Goal: Complete application form

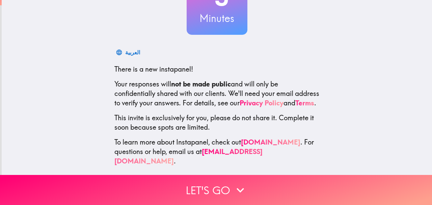
scroll to position [76, 0]
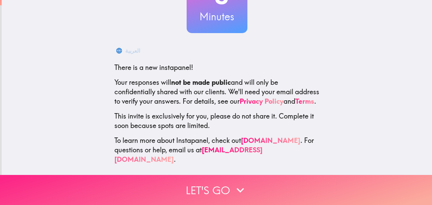
click at [212, 187] on button "Let's go" at bounding box center [216, 190] width 432 height 30
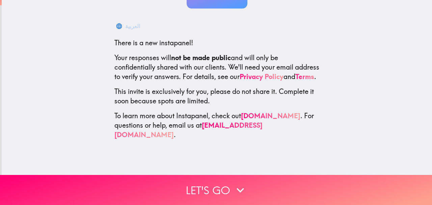
scroll to position [0, 0]
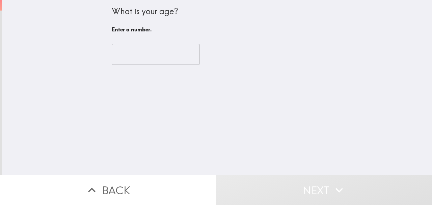
click at [144, 58] on input "number" at bounding box center [156, 54] width 88 height 21
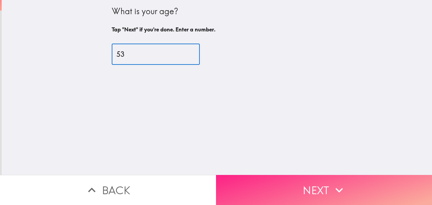
type input "53"
click at [294, 187] on button "Next" at bounding box center [324, 190] width 216 height 30
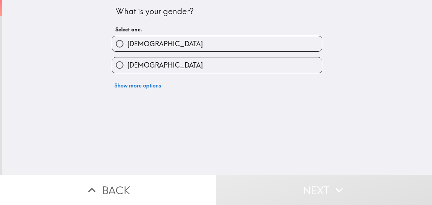
click at [138, 70] on span "[DEMOGRAPHIC_DATA]" at bounding box center [165, 64] width 76 height 9
click at [127, 70] on input "[DEMOGRAPHIC_DATA]" at bounding box center [119, 64] width 15 height 15
radio input "true"
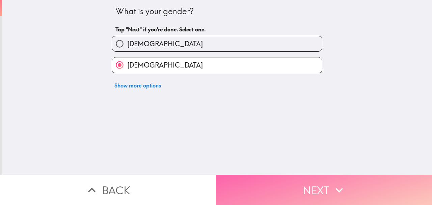
click at [272, 192] on button "Next" at bounding box center [324, 190] width 216 height 30
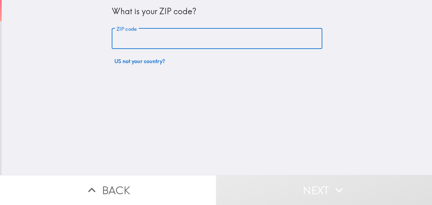
click at [147, 44] on input "ZIP code" at bounding box center [217, 38] width 211 height 21
type input "22556"
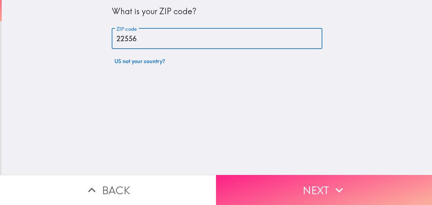
drag, startPoint x: 302, startPoint y: 177, endPoint x: 303, endPoint y: 180, distance: 3.5
click at [302, 180] on div "What is your ZIP code? ZIP code 22556 ZIP code US not your country? Back Next" at bounding box center [216, 102] width 432 height 205
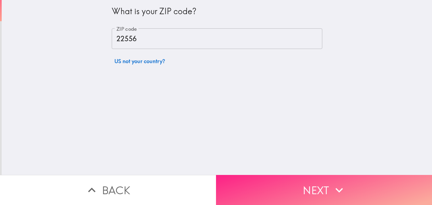
click at [303, 180] on button "Next" at bounding box center [324, 190] width 216 height 30
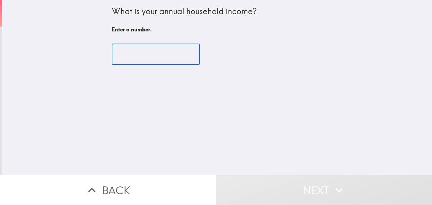
click at [137, 57] on input "number" at bounding box center [156, 54] width 88 height 21
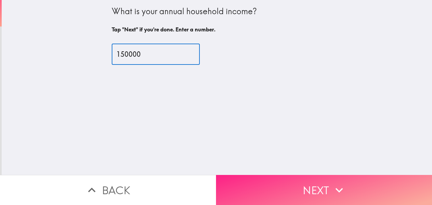
type input "150000"
click at [300, 190] on button "Next" at bounding box center [324, 190] width 216 height 30
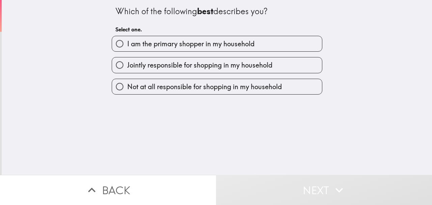
click at [163, 47] on span "I am the primary shopper in my household" at bounding box center [190, 43] width 127 height 9
click at [127, 47] on input "I am the primary shopper in my household" at bounding box center [119, 43] width 15 height 15
radio input "true"
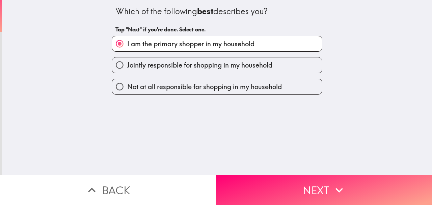
click at [319, 184] on button "Next" at bounding box center [324, 190] width 216 height 30
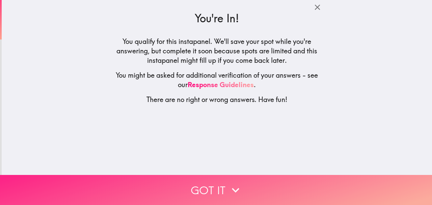
click at [236, 182] on button "Got it" at bounding box center [216, 190] width 432 height 30
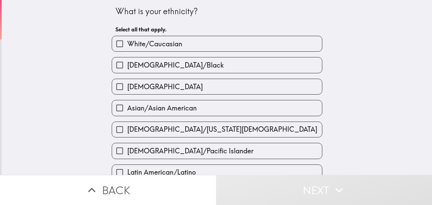
click at [159, 47] on span "White/Caucasian" at bounding box center [154, 43] width 55 height 9
click at [127, 47] on input "White/Caucasian" at bounding box center [119, 43] width 15 height 15
checkbox input "true"
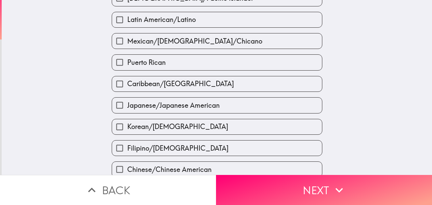
scroll to position [292, 0]
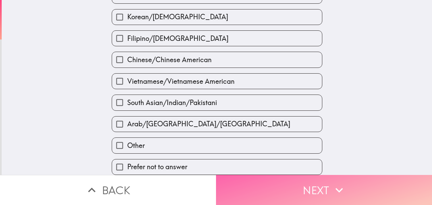
click at [274, 188] on button "Next" at bounding box center [324, 190] width 216 height 30
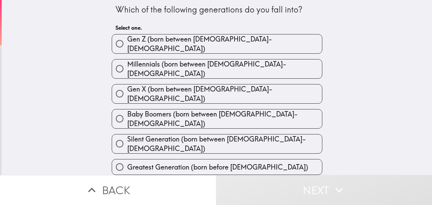
scroll to position [4, 0]
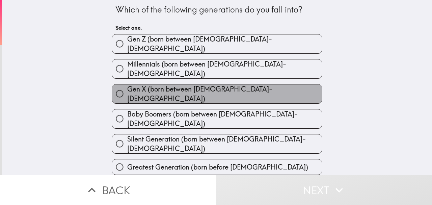
click at [172, 94] on span "Gen X (born between [DEMOGRAPHIC_DATA]-[DEMOGRAPHIC_DATA])" at bounding box center [224, 93] width 195 height 19
click at [127, 94] on input "Gen X (born between [DEMOGRAPHIC_DATA]-[DEMOGRAPHIC_DATA])" at bounding box center [119, 93] width 15 height 15
radio input "true"
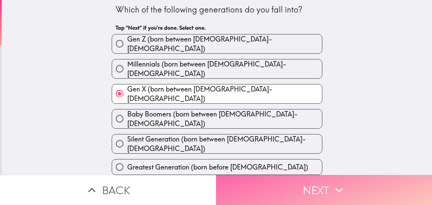
click at [252, 189] on button "Next" at bounding box center [324, 190] width 216 height 30
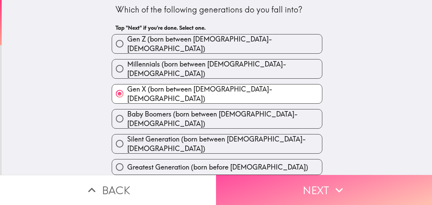
scroll to position [0, 0]
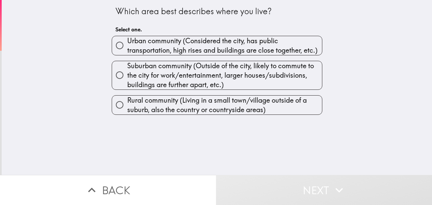
click at [151, 114] on span "Rural community (Living in a small town/village outside of a suburb, also the c…" at bounding box center [224, 105] width 195 height 19
click at [127, 112] on input "Rural community (Living in a small town/village outside of a suburb, also the c…" at bounding box center [119, 104] width 15 height 15
radio input "true"
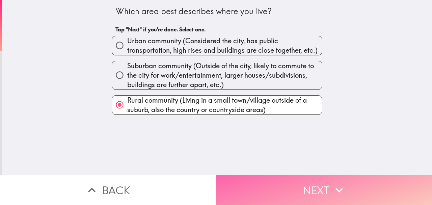
click at [292, 189] on button "Next" at bounding box center [324, 190] width 216 height 30
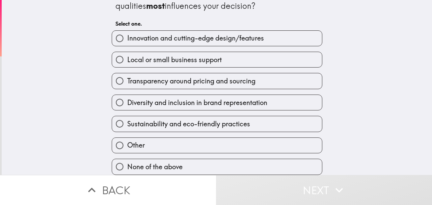
scroll to position [40, 0]
click at [150, 159] on label "None of the above" at bounding box center [217, 166] width 210 height 15
click at [127, 159] on input "None of the above" at bounding box center [119, 166] width 15 height 15
radio input "true"
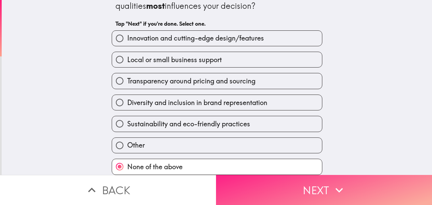
drag, startPoint x: 270, startPoint y: 184, endPoint x: 268, endPoint y: 180, distance: 4.4
click at [270, 185] on button "Next" at bounding box center [324, 190] width 216 height 30
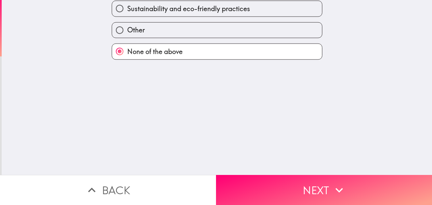
scroll to position [0, 0]
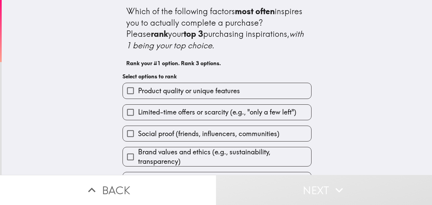
click at [169, 96] on span "Product quality or unique features" at bounding box center [189, 90] width 102 height 9
click at [138, 97] on input "Product quality or unique features" at bounding box center [130, 90] width 15 height 15
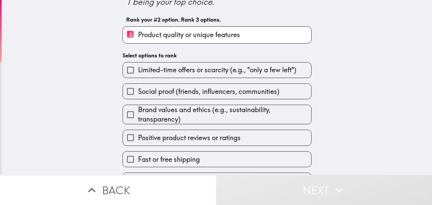
scroll to position [68, 0]
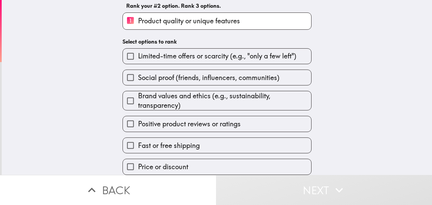
click at [163, 51] on span "Limited-time offers or scarcity (e.g., "only a few left")" at bounding box center [217, 55] width 158 height 9
click at [138, 50] on input "Limited-time offers or scarcity (e.g., "only a few left")" at bounding box center [130, 56] width 15 height 15
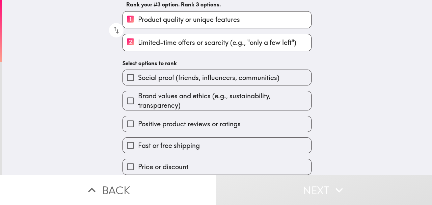
click at [168, 149] on span "Fast or free shipping" at bounding box center [169, 145] width 62 height 9
click at [138, 149] on input "Fast or free shipping" at bounding box center [130, 145] width 15 height 15
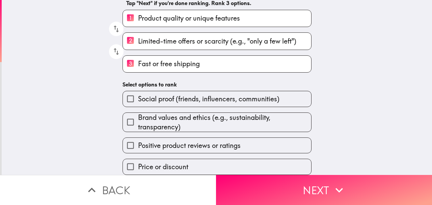
scroll to position [84, 0]
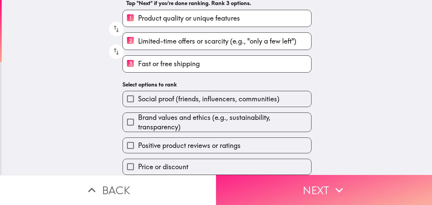
click at [278, 189] on button "Next" at bounding box center [324, 190] width 216 height 30
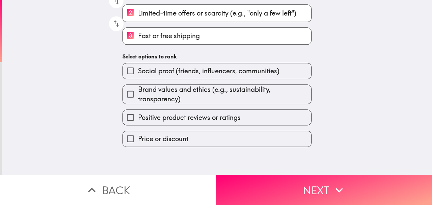
scroll to position [0, 0]
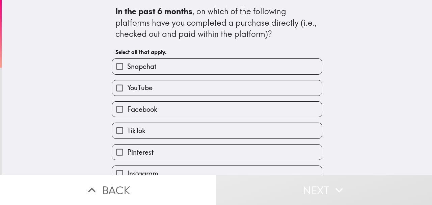
click at [148, 112] on label "Facebook" at bounding box center [217, 109] width 210 height 15
click at [127, 112] on input "Facebook" at bounding box center [119, 109] width 15 height 15
checkbox input "true"
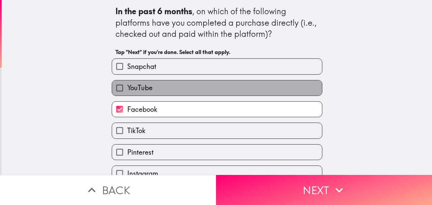
click at [150, 93] on span "YouTube" at bounding box center [139, 87] width 25 height 9
click at [127, 96] on input "YouTube" at bounding box center [119, 87] width 15 height 15
checkbox input "true"
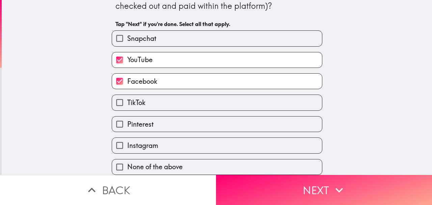
scroll to position [51, 0]
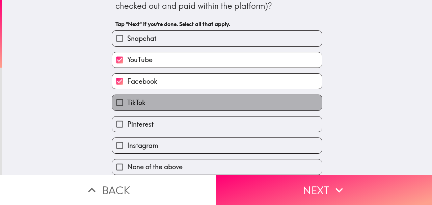
click at [147, 95] on label "TikTok" at bounding box center [217, 102] width 210 height 15
click at [127, 95] on input "TikTok" at bounding box center [119, 102] width 15 height 15
checkbox input "true"
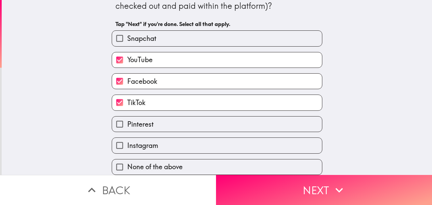
click at [148, 120] on span "Pinterest" at bounding box center [140, 124] width 26 height 9
click at [127, 117] on input "Pinterest" at bounding box center [119, 124] width 15 height 15
checkbox input "true"
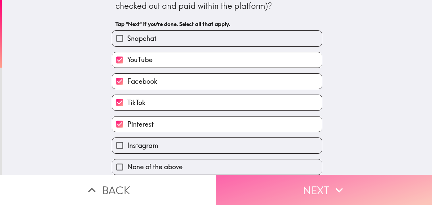
click at [303, 184] on button "Next" at bounding box center [324, 190] width 216 height 30
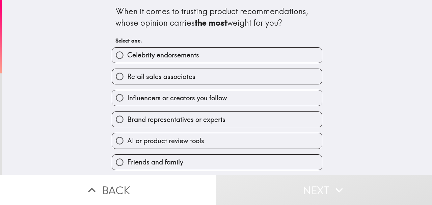
scroll to position [16, 0]
click at [179, 162] on span "Friends and family" at bounding box center [155, 161] width 56 height 9
click at [127, 162] on input "Friends and family" at bounding box center [119, 162] width 15 height 15
radio input "true"
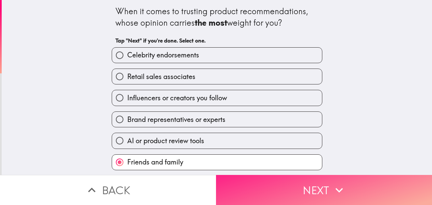
click at [288, 187] on button "Next" at bounding box center [324, 190] width 216 height 30
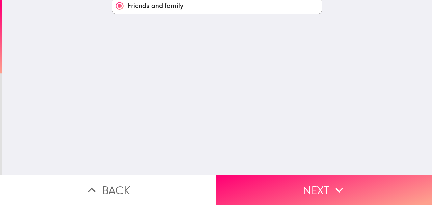
scroll to position [0, 0]
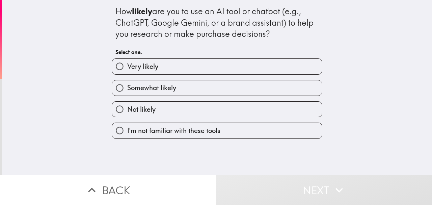
click at [156, 117] on label "Not likely" at bounding box center [217, 109] width 210 height 15
click at [127, 117] on input "Not likely" at bounding box center [119, 109] width 15 height 15
radio input "true"
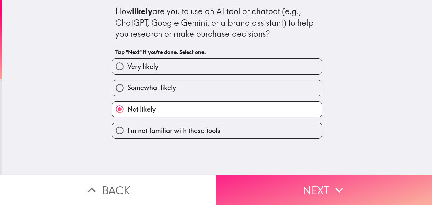
click at [238, 179] on button "Next" at bounding box center [324, 190] width 216 height 30
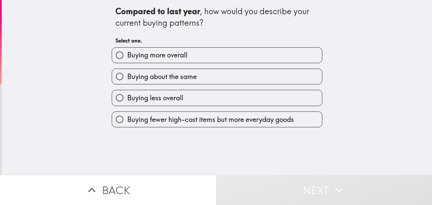
click at [157, 103] on span "Buying less overall" at bounding box center [155, 97] width 56 height 9
click at [127, 105] on input "Buying less overall" at bounding box center [119, 97] width 15 height 15
radio input "true"
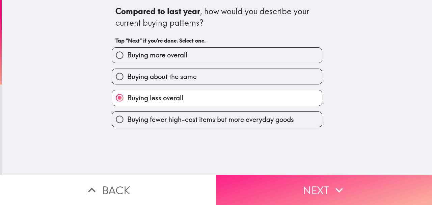
click at [297, 181] on button "Next" at bounding box center [324, 190] width 216 height 30
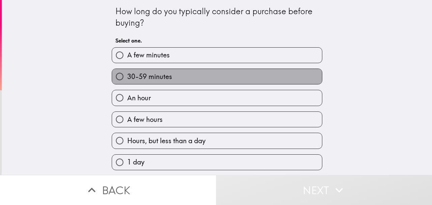
click at [164, 81] on span "30-59 minutes" at bounding box center [149, 76] width 45 height 9
click at [127, 84] on input "30-59 minutes" at bounding box center [119, 76] width 15 height 15
radio input "true"
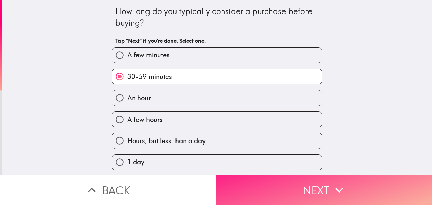
drag, startPoint x: 266, startPoint y: 178, endPoint x: 207, endPoint y: 141, distance: 69.3
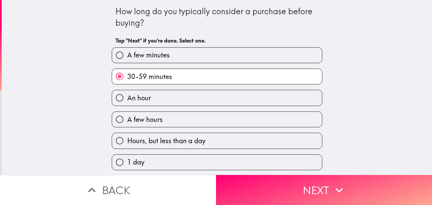
click at [266, 178] on button "Next" at bounding box center [324, 190] width 216 height 30
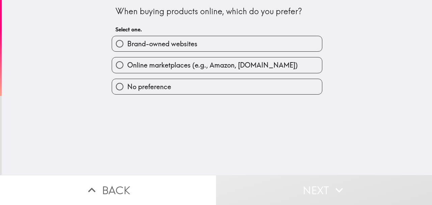
click at [160, 70] on span "Online marketplaces (e.g., Amazon, [DOMAIN_NAME])" at bounding box center [212, 64] width 171 height 9
click at [127, 73] on input "Online marketplaces (e.g., Amazon, [DOMAIN_NAME])" at bounding box center [119, 64] width 15 height 15
radio input "true"
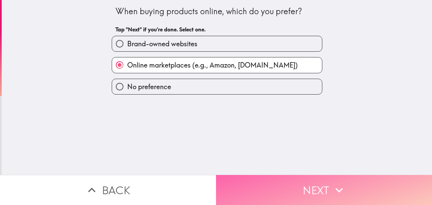
click at [272, 178] on button "Next" at bounding box center [324, 190] width 216 height 30
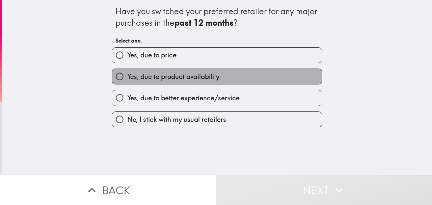
click at [160, 84] on label "Yes, due to product availability" at bounding box center [217, 76] width 210 height 15
click at [127, 84] on input "Yes, due to product availability" at bounding box center [119, 76] width 15 height 15
radio input "true"
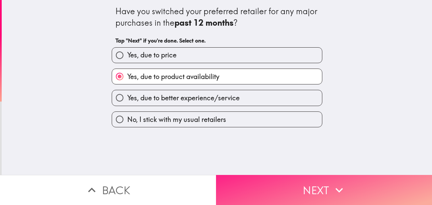
click at [272, 179] on button "Next" at bounding box center [324, 190] width 216 height 30
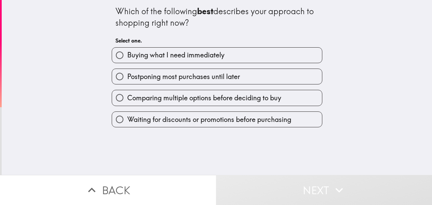
click at [150, 80] on span "Postponing most purchases until later" at bounding box center [183, 76] width 113 height 9
click at [127, 80] on input "Postponing most purchases until later" at bounding box center [119, 76] width 15 height 15
radio input "true"
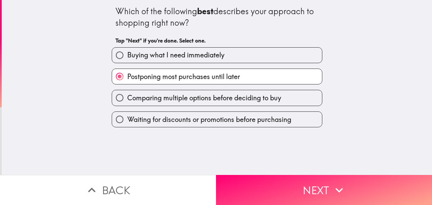
drag, startPoint x: 259, startPoint y: 175, endPoint x: 224, endPoint y: 154, distance: 40.5
click at [259, 175] on button "Next" at bounding box center [324, 190] width 216 height 30
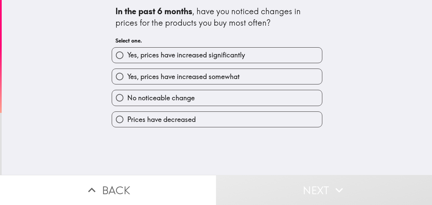
click at [167, 100] on label "No noticeable change" at bounding box center [217, 97] width 210 height 15
click at [127, 100] on input "No noticeable change" at bounding box center [119, 97] width 15 height 15
radio input "true"
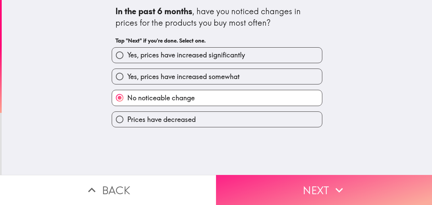
click at [259, 185] on button "Next" at bounding box center [324, 190] width 216 height 30
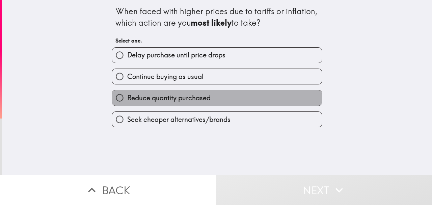
click at [165, 105] on label "Reduce quantity purchased" at bounding box center [217, 97] width 210 height 15
click at [127, 105] on input "Reduce quantity purchased" at bounding box center [119, 97] width 15 height 15
radio input "true"
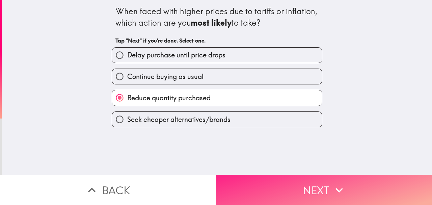
drag, startPoint x: 272, startPoint y: 179, endPoint x: 261, endPoint y: 175, distance: 11.5
click at [272, 179] on button "Next" at bounding box center [324, 190] width 216 height 30
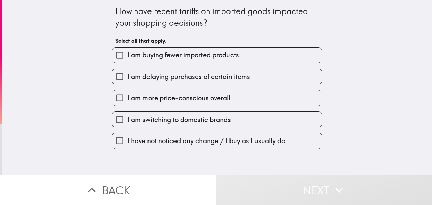
click at [156, 103] on span "I am more price-conscious overall" at bounding box center [178, 97] width 103 height 9
click at [127, 105] on input "I am more price-conscious overall" at bounding box center [119, 97] width 15 height 15
checkbox input "true"
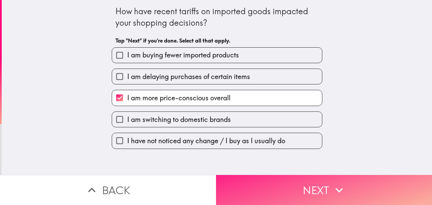
click at [290, 186] on button "Next" at bounding box center [324, 190] width 216 height 30
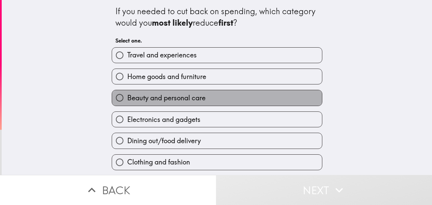
click at [200, 102] on span "Beauty and personal care" at bounding box center [166, 97] width 78 height 9
click at [127, 102] on input "Beauty and personal care" at bounding box center [119, 97] width 15 height 15
radio input "true"
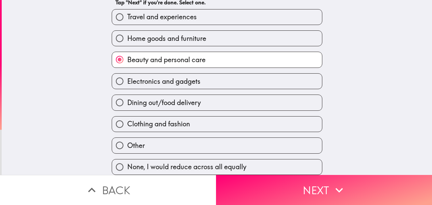
scroll to position [63, 0]
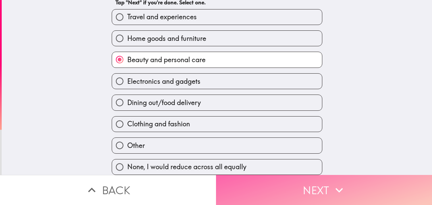
click at [267, 189] on button "Next" at bounding box center [324, 190] width 216 height 30
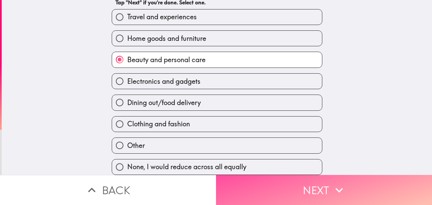
scroll to position [0, 0]
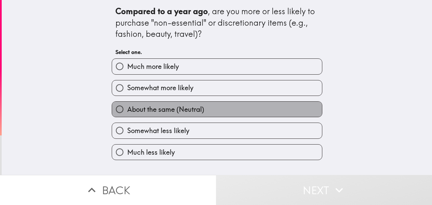
click at [162, 114] on span "About the same (Neutral)" at bounding box center [165, 109] width 77 height 9
click at [127, 117] on input "About the same (Neutral)" at bounding box center [119, 109] width 15 height 15
radio input "true"
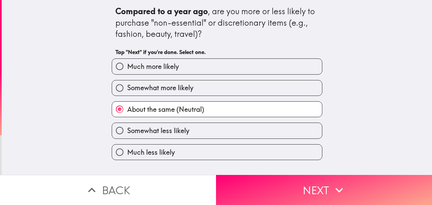
scroll to position [3, 0]
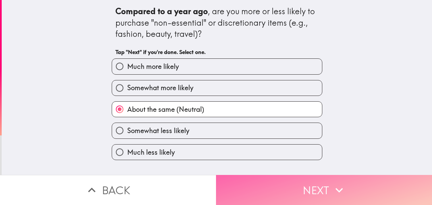
click at [279, 190] on button "Next" at bounding box center [324, 190] width 216 height 30
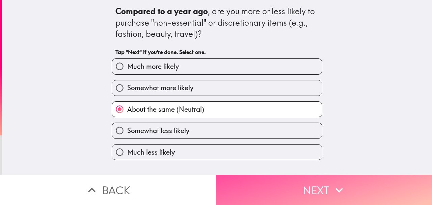
scroll to position [0, 0]
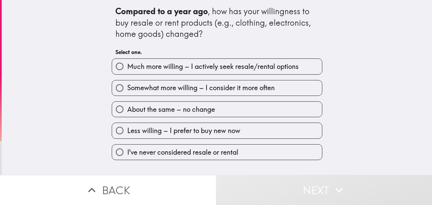
click at [161, 114] on span "About the same – no change" at bounding box center [171, 109] width 88 height 9
click at [127, 117] on input "About the same – no change" at bounding box center [119, 109] width 15 height 15
radio input "true"
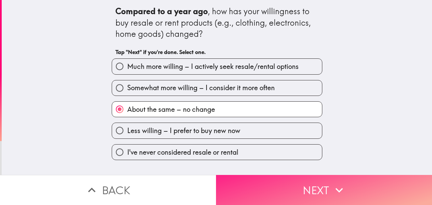
scroll to position [3, 0]
click at [273, 187] on button "Next" at bounding box center [324, 190] width 216 height 30
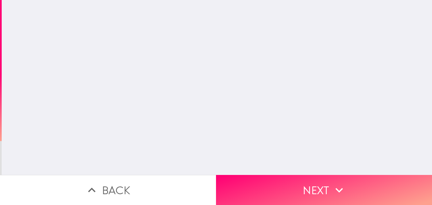
scroll to position [0, 0]
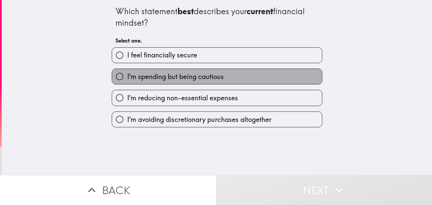
click at [150, 81] on span "I'm spending but being cautious" at bounding box center [175, 76] width 97 height 9
click at [127, 83] on input "I'm spending but being cautious" at bounding box center [119, 76] width 15 height 15
radio input "true"
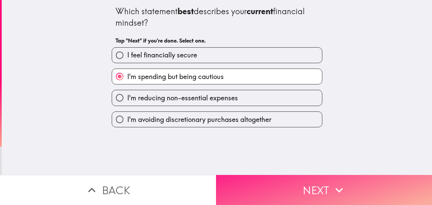
click at [257, 183] on button "Next" at bounding box center [324, 190] width 216 height 30
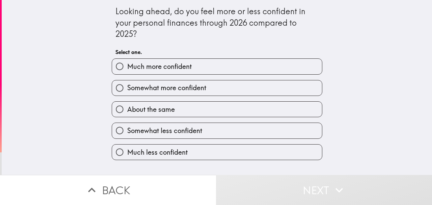
drag, startPoint x: 182, startPoint y: 110, endPoint x: 186, endPoint y: 114, distance: 5.7
click at [182, 110] on label "About the same" at bounding box center [217, 109] width 210 height 15
click at [127, 110] on input "About the same" at bounding box center [119, 109] width 15 height 15
radio input "true"
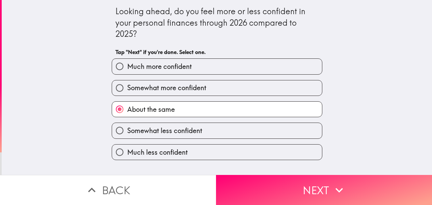
scroll to position [3, 0]
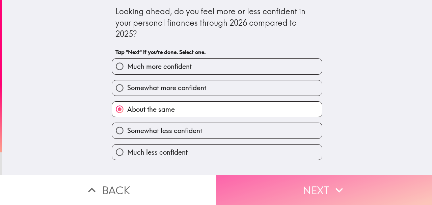
click at [288, 186] on button "Next" at bounding box center [324, 190] width 216 height 30
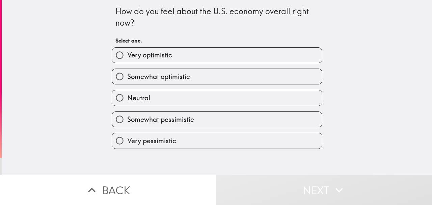
drag, startPoint x: 186, startPoint y: 116, endPoint x: 180, endPoint y: 106, distance: 12.2
click at [185, 112] on div "Very optimistic Somewhat optimistic Neutral Somewhat pessimistic Very pessimist…" at bounding box center [214, 95] width 216 height 107
click at [180, 105] on label "Neutral" at bounding box center [217, 97] width 210 height 15
click at [127, 105] on input "Neutral" at bounding box center [119, 97] width 15 height 15
radio input "true"
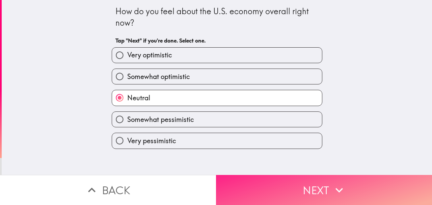
click at [279, 181] on button "Next" at bounding box center [324, 190] width 216 height 30
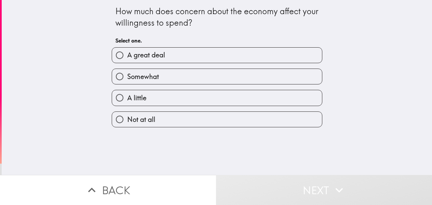
click at [186, 93] on div "A little" at bounding box center [214, 94] width 216 height 21
click at [190, 104] on label "A little" at bounding box center [217, 97] width 210 height 15
click at [127, 104] on input "A little" at bounding box center [119, 97] width 15 height 15
radio input "true"
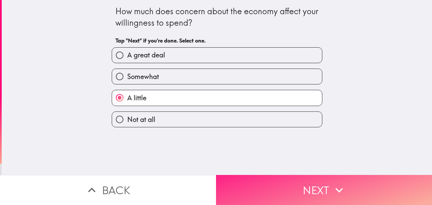
click at [288, 189] on button "Next" at bounding box center [324, 190] width 216 height 30
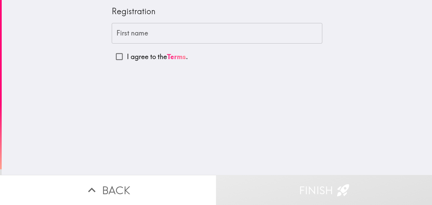
click at [135, 41] on input "First name" at bounding box center [217, 33] width 211 height 21
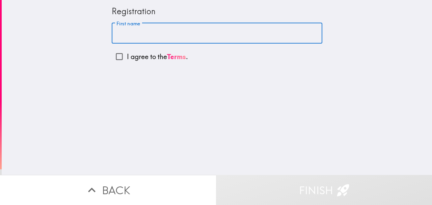
type input "Cylina"
click at [135, 57] on p "I agree to the Terms ." at bounding box center [157, 56] width 61 height 9
click at [127, 57] on input "I agree to the Terms ." at bounding box center [119, 56] width 15 height 15
checkbox input "true"
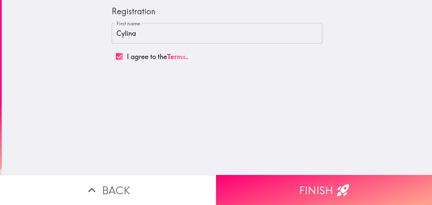
click at [259, 178] on button "Finish" at bounding box center [324, 190] width 216 height 30
